Goal: Check status: Check status

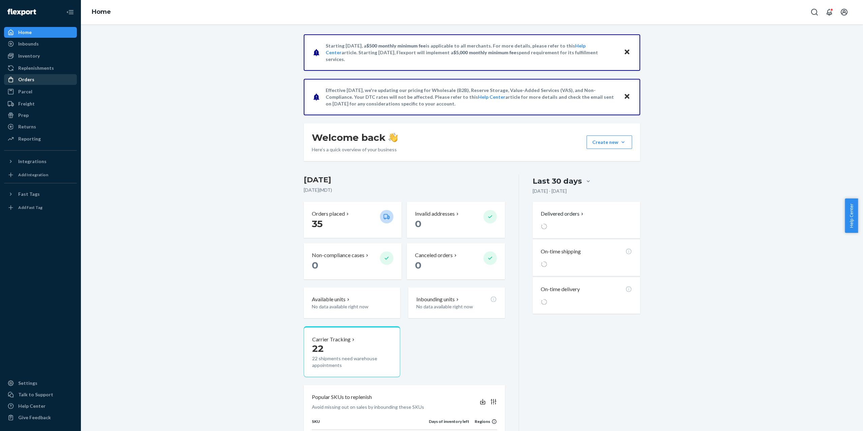
click at [48, 79] on div "Orders" at bounding box center [40, 79] width 71 height 9
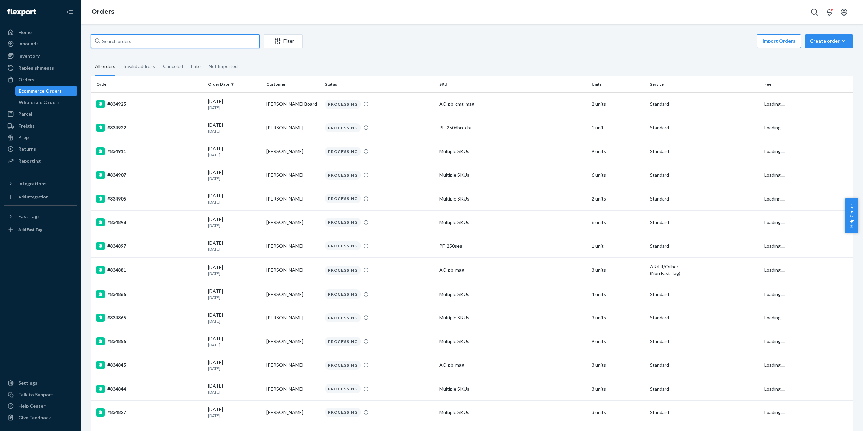
click at [136, 42] on input "text" at bounding box center [175, 40] width 168 height 13
paste input "810553"
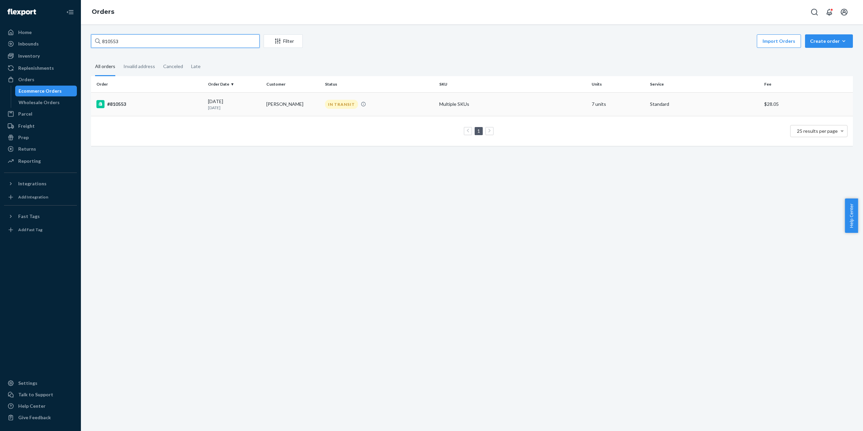
type input "810553"
click at [299, 105] on td "[PERSON_NAME]" at bounding box center [293, 104] width 58 height 24
